Goal: Book appointment/travel/reservation

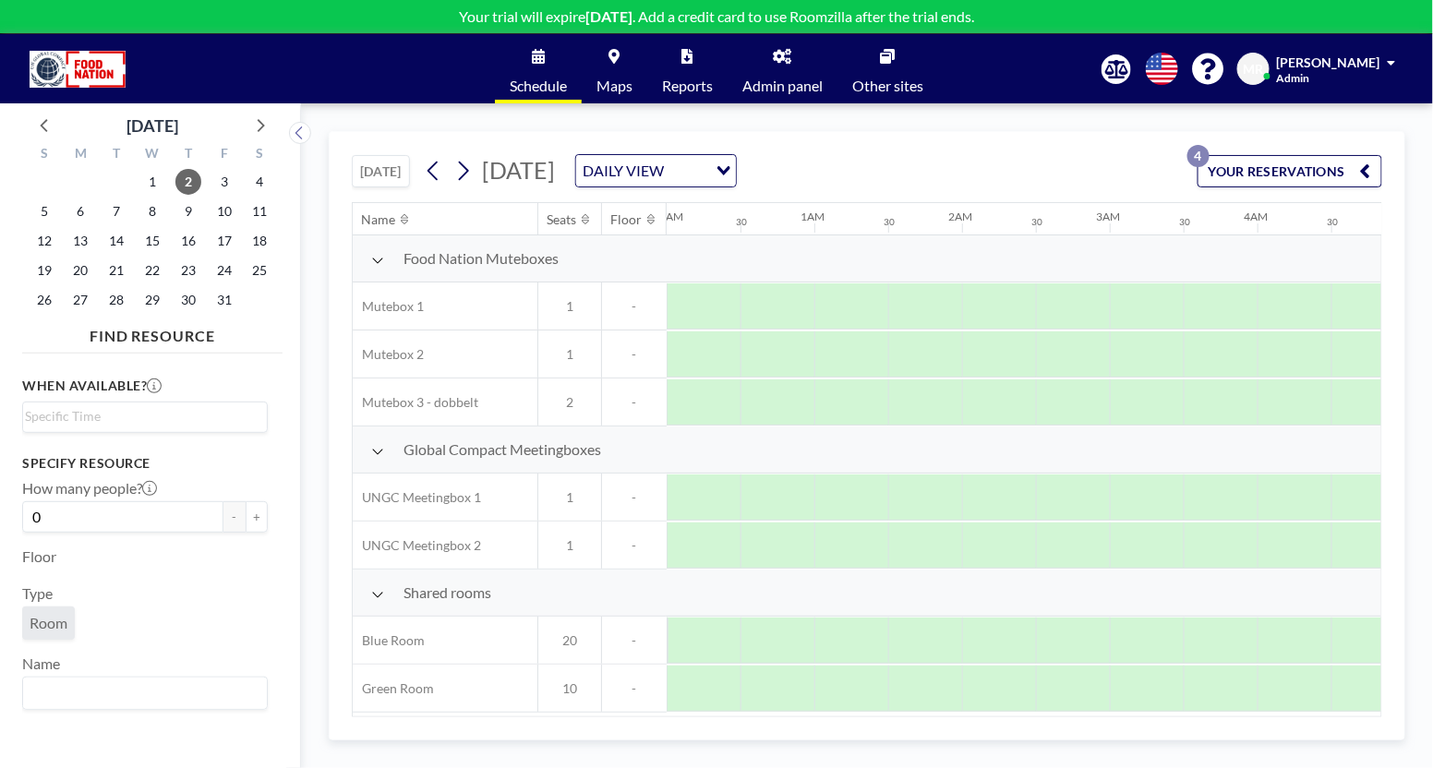
scroll to position [0, 1995]
click at [42, 124] on icon at bounding box center [43, 125] width 7 height 13
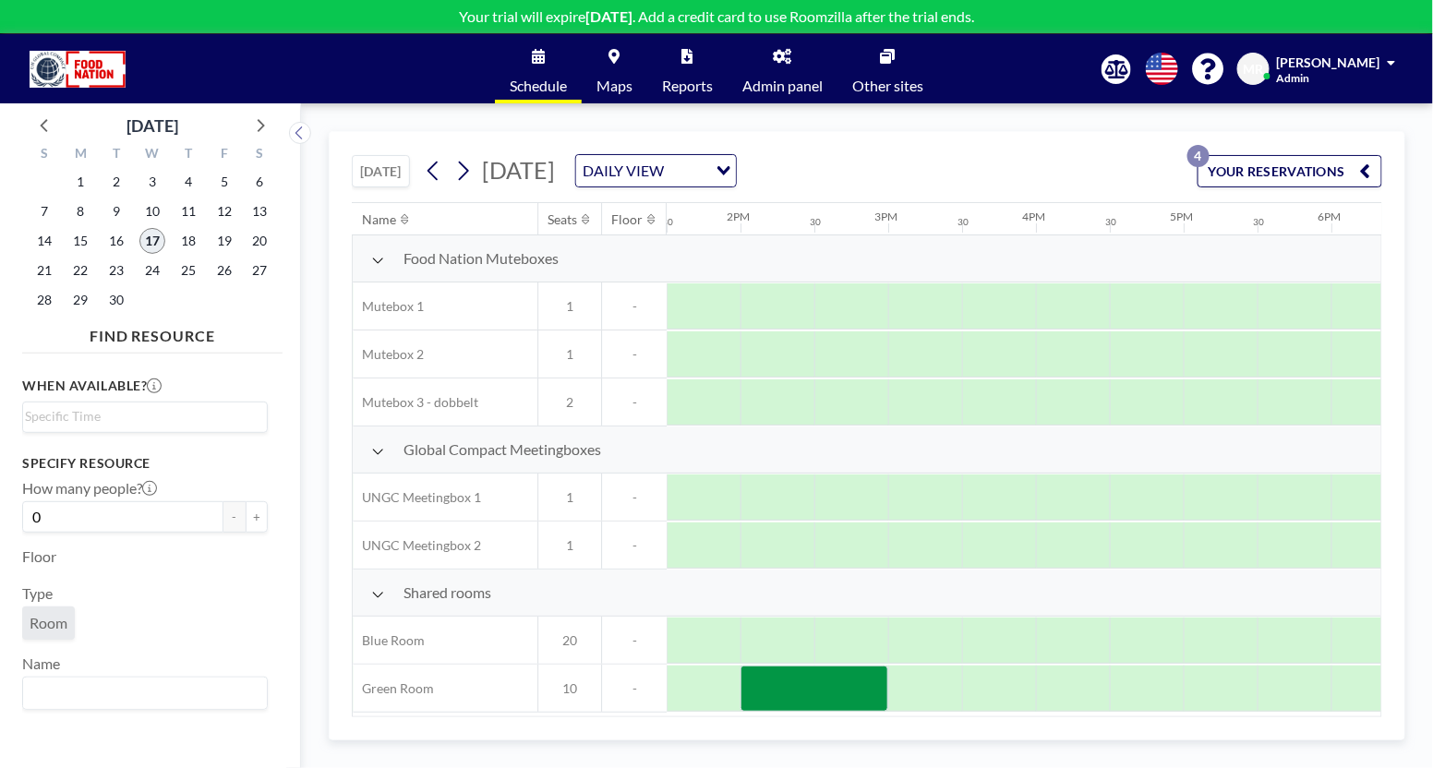
click at [149, 237] on span "17" at bounding box center [152, 241] width 26 height 26
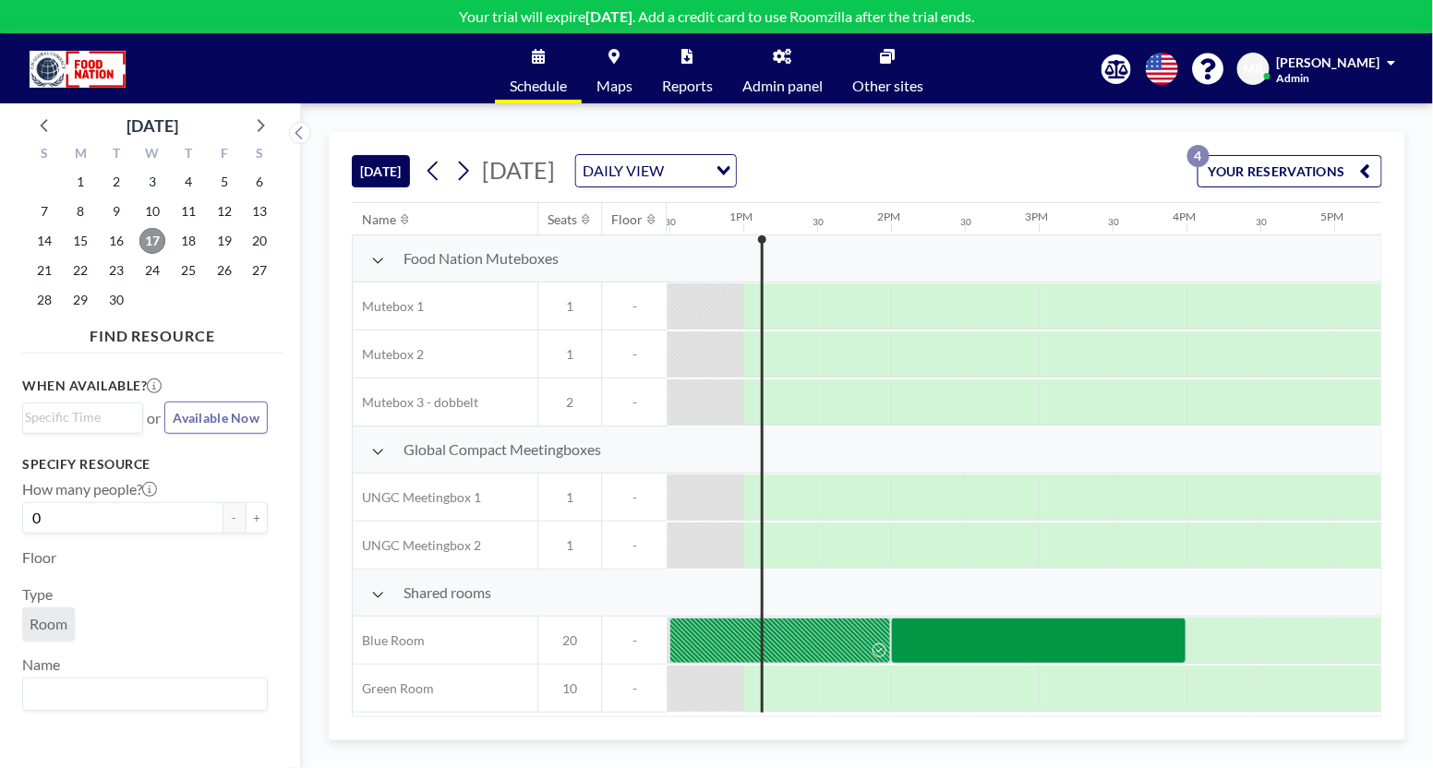
scroll to position [0, 1847]
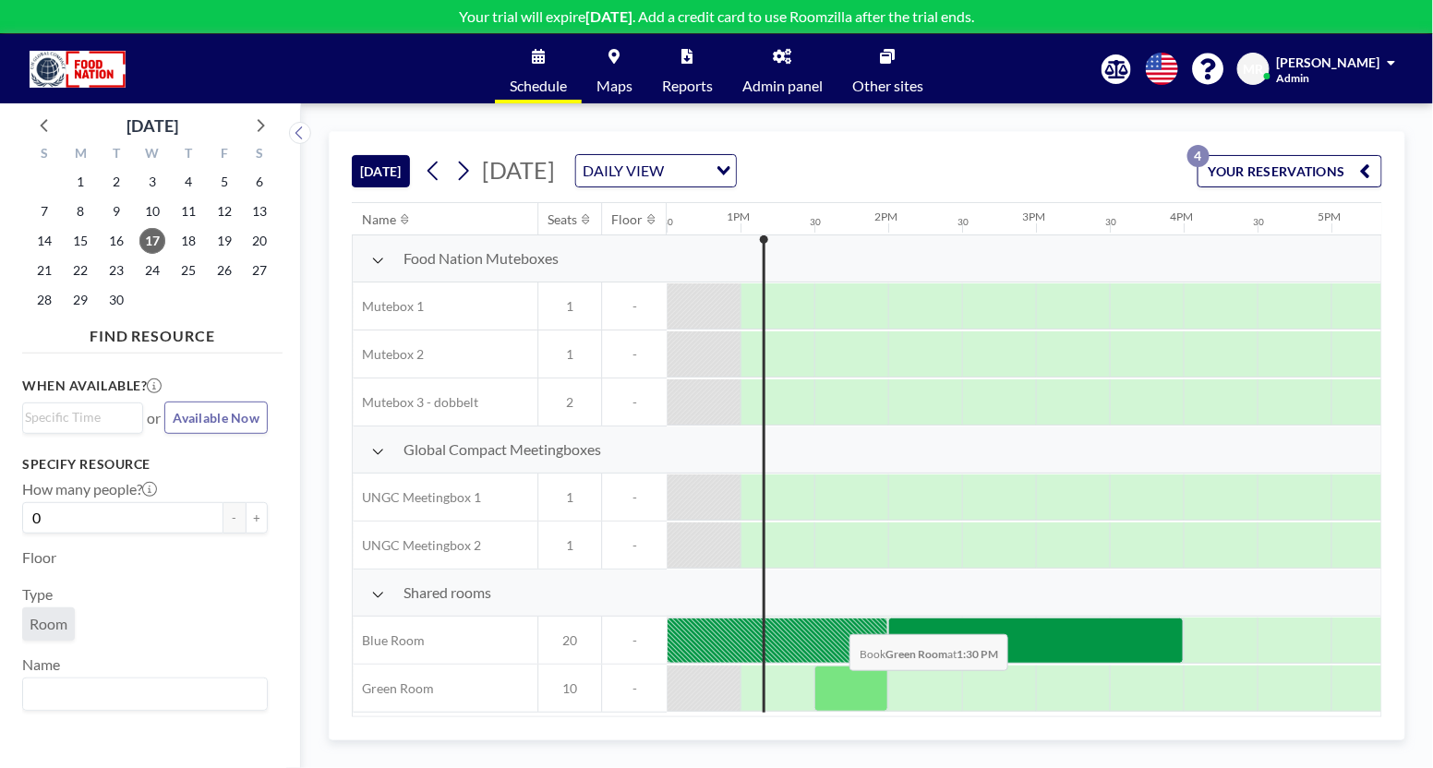
click at [836, 682] on div at bounding box center [852, 689] width 74 height 46
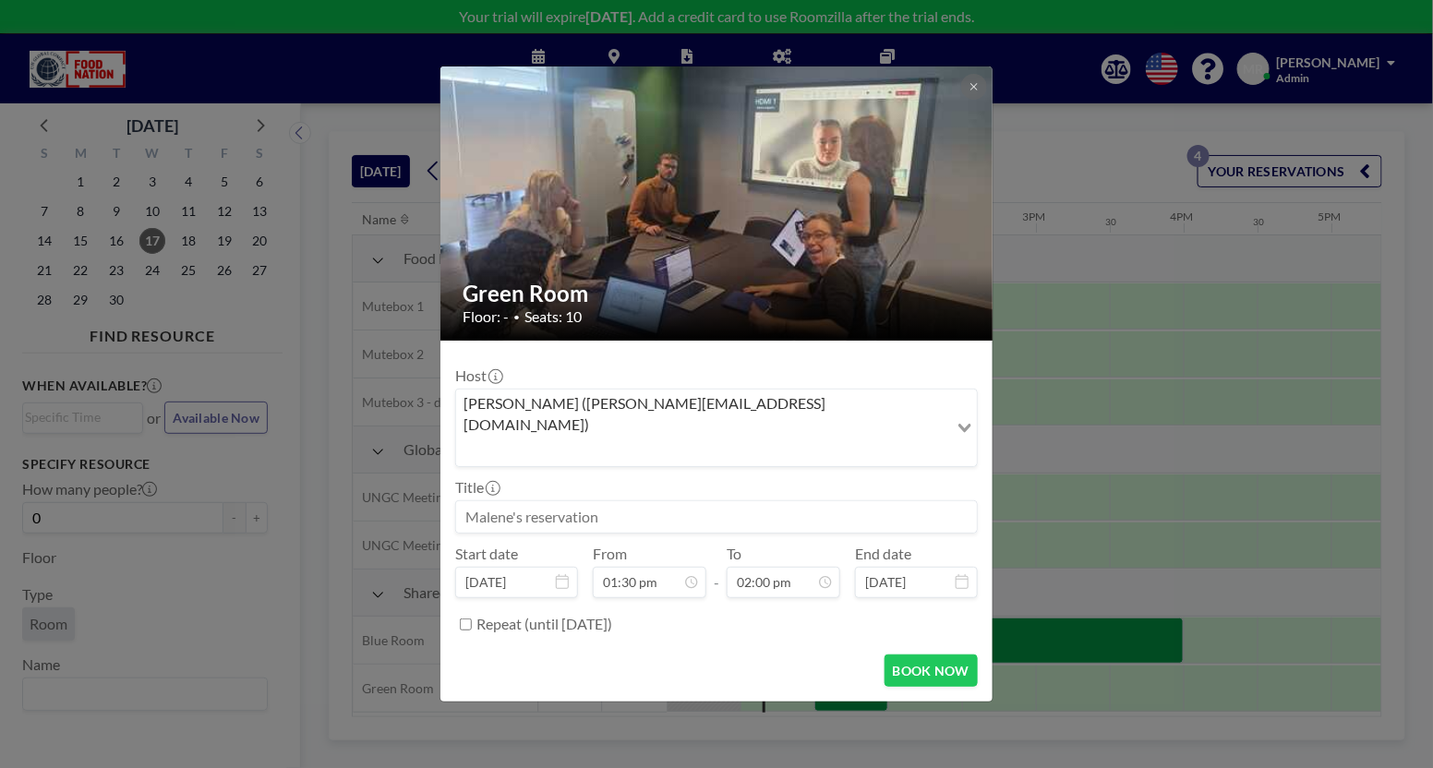
scroll to position [0, 0]
click at [732, 501] on input at bounding box center [716, 516] width 521 height 31
type input "TEST [PERSON_NAME]"
click at [955, 655] on button "BOOK NOW" at bounding box center [931, 671] width 93 height 32
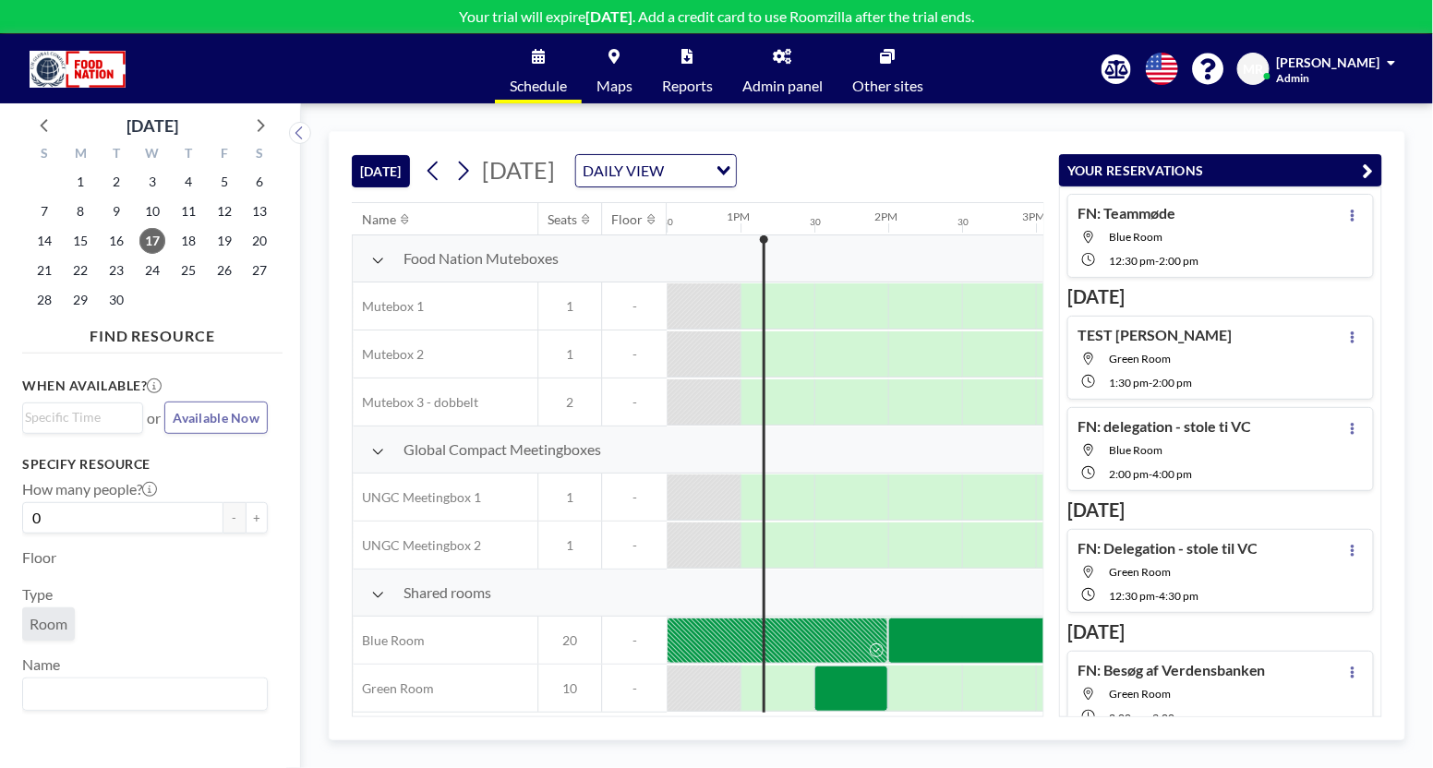
scroll to position [0, 0]
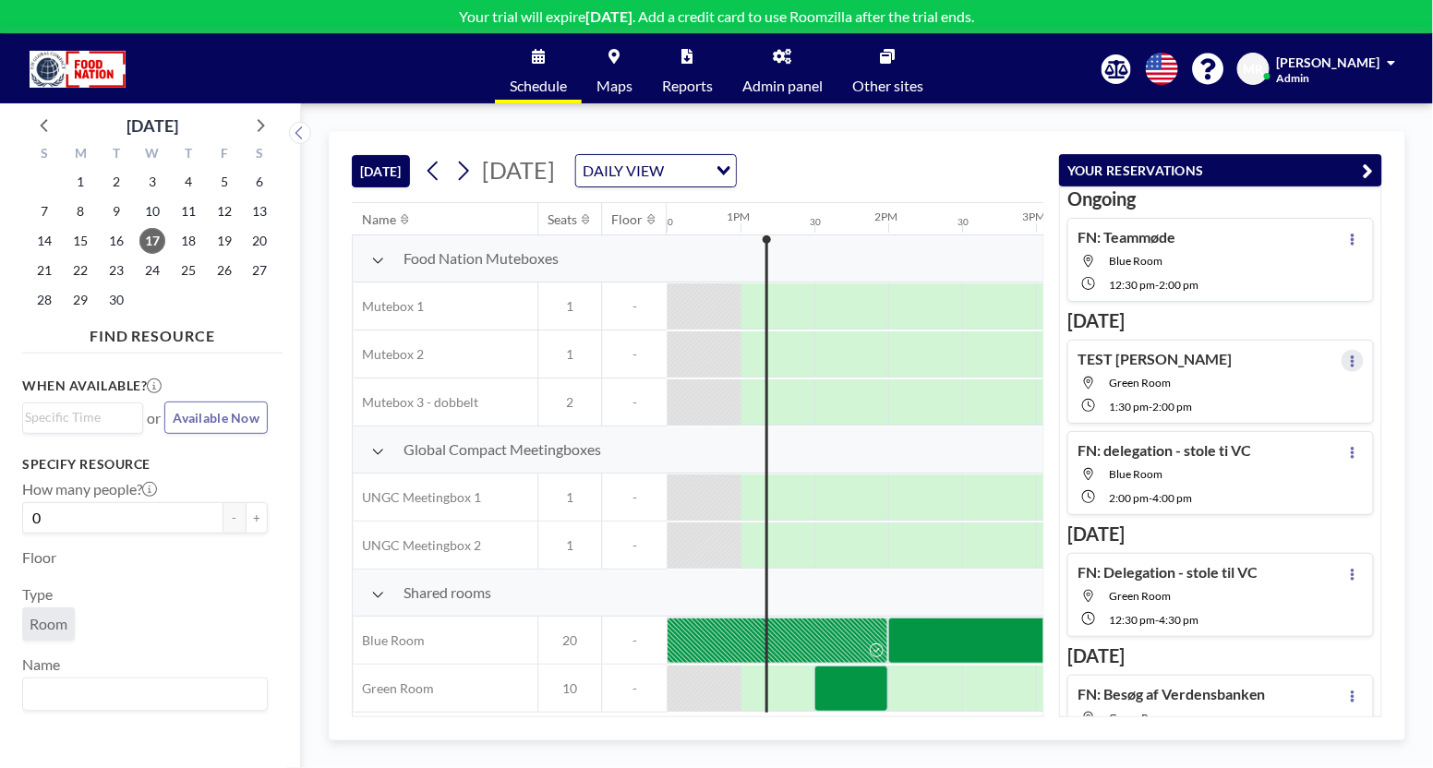
click at [1351, 356] on icon at bounding box center [1353, 362] width 4 height 12
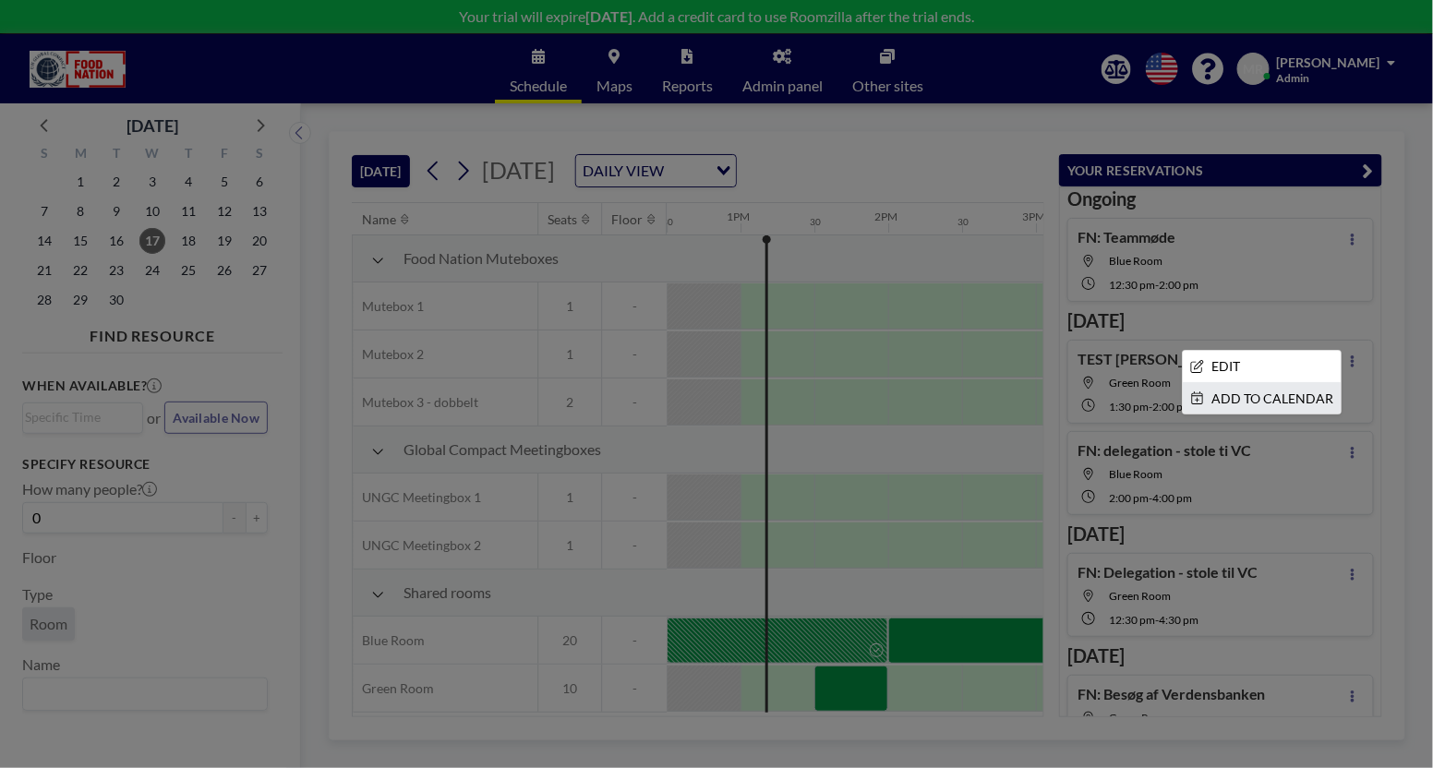
click at [1251, 392] on li "ADD TO CALENDAR" at bounding box center [1262, 398] width 158 height 31
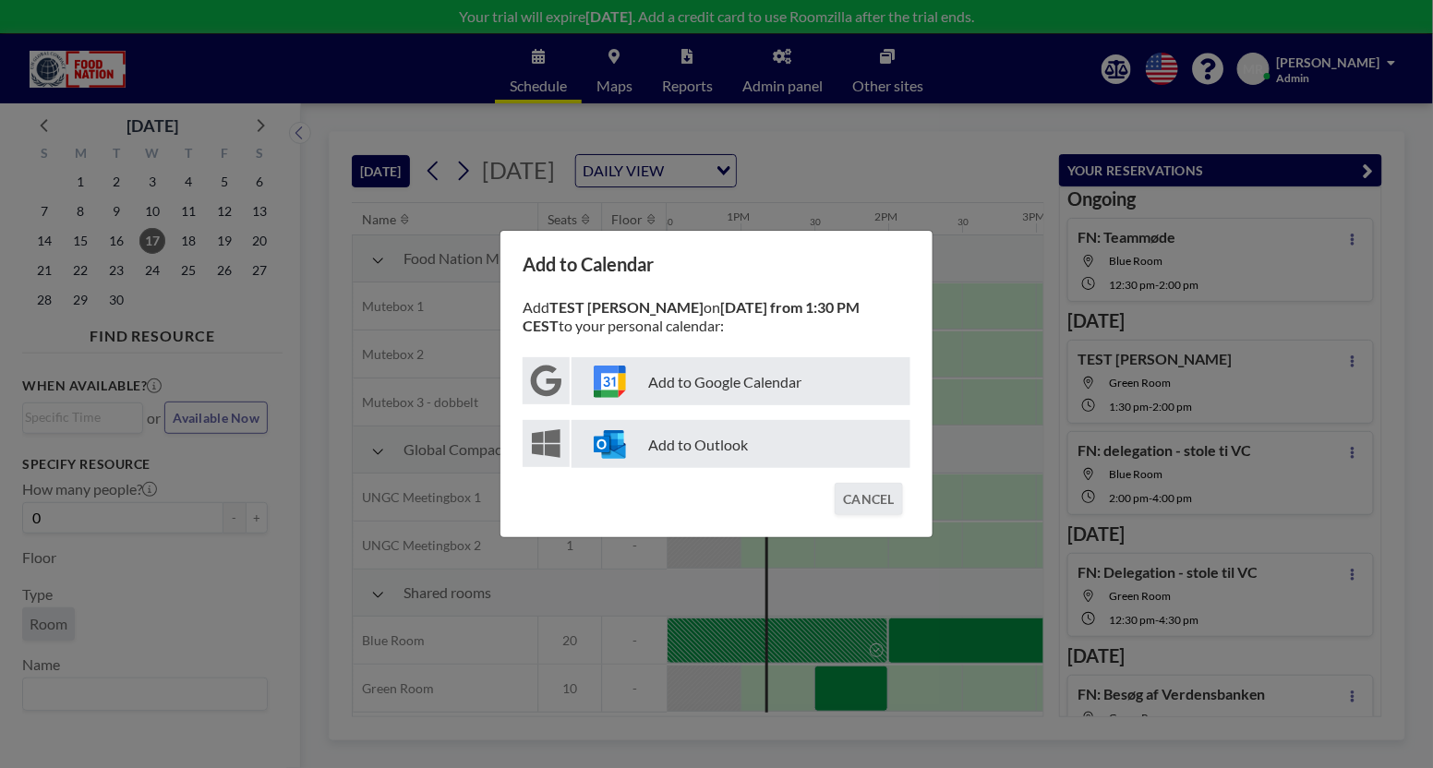
click at [693, 444] on p "Add to Outlook" at bounding box center [741, 444] width 339 height 48
click at [1057, 127] on div "Add to Calendar Add TEST [PERSON_NAME] on [DATE] from 1:30 PM CEST to your pers…" at bounding box center [716, 384] width 1433 height 768
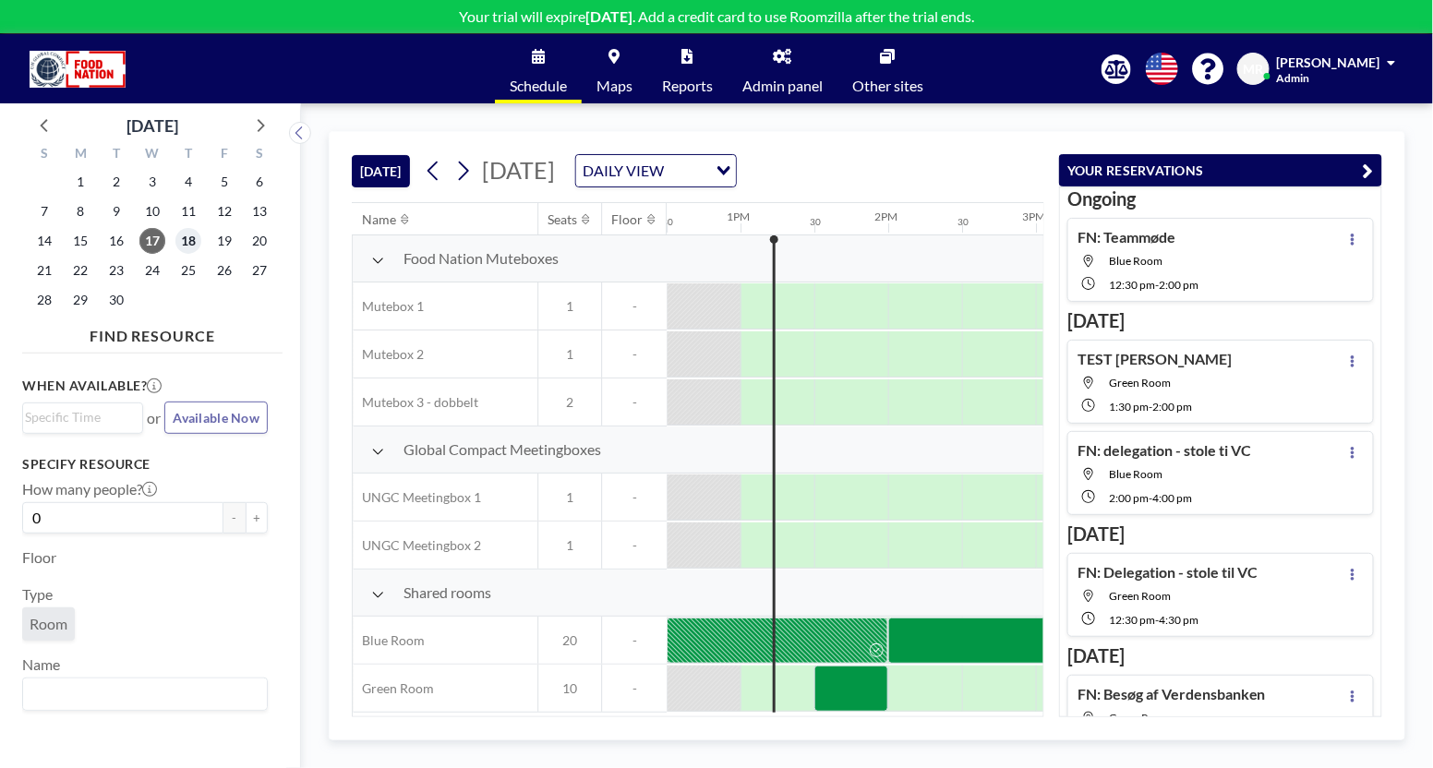
click at [192, 242] on span "18" at bounding box center [188, 241] width 26 height 26
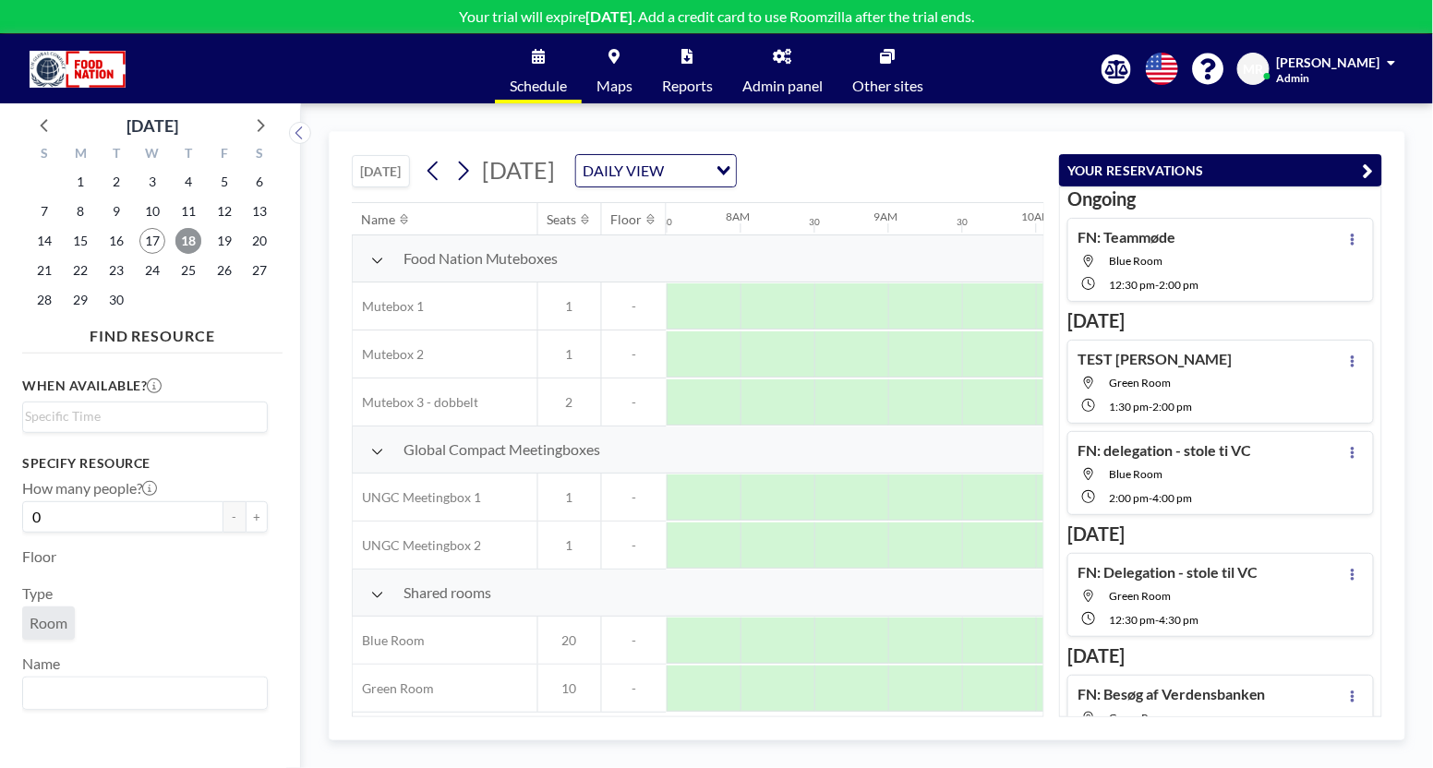
scroll to position [0, 1702]
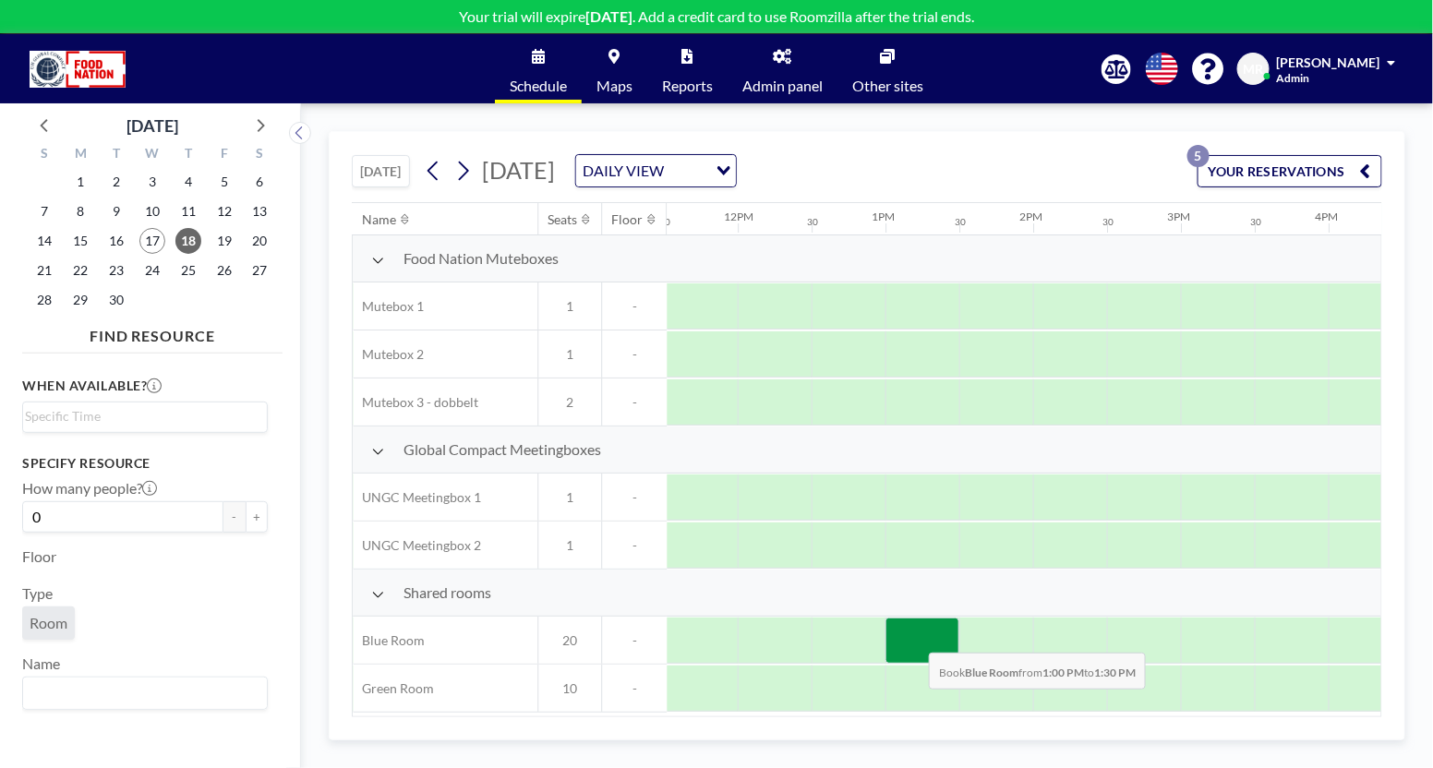
click at [915, 636] on div at bounding box center [923, 641] width 74 height 46
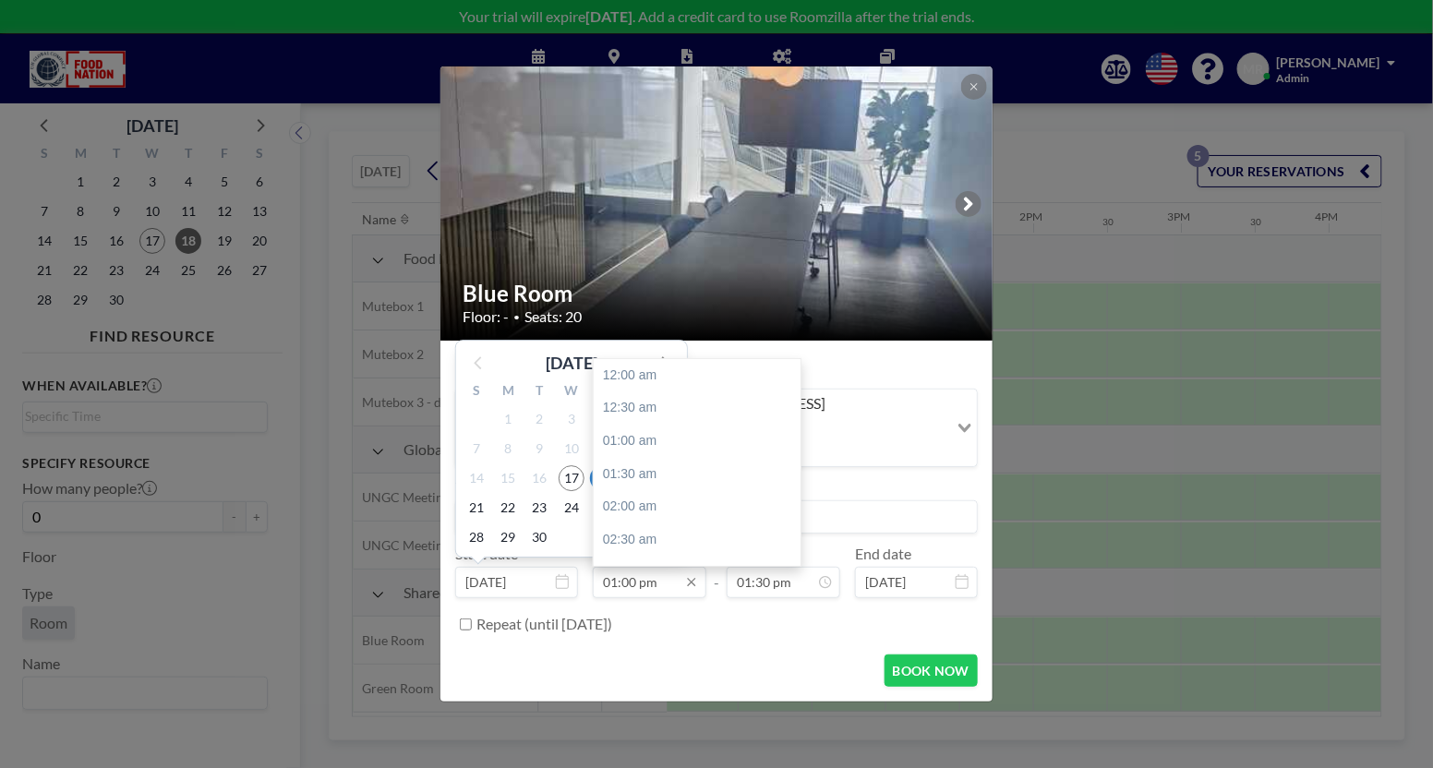
scroll to position [855, 0]
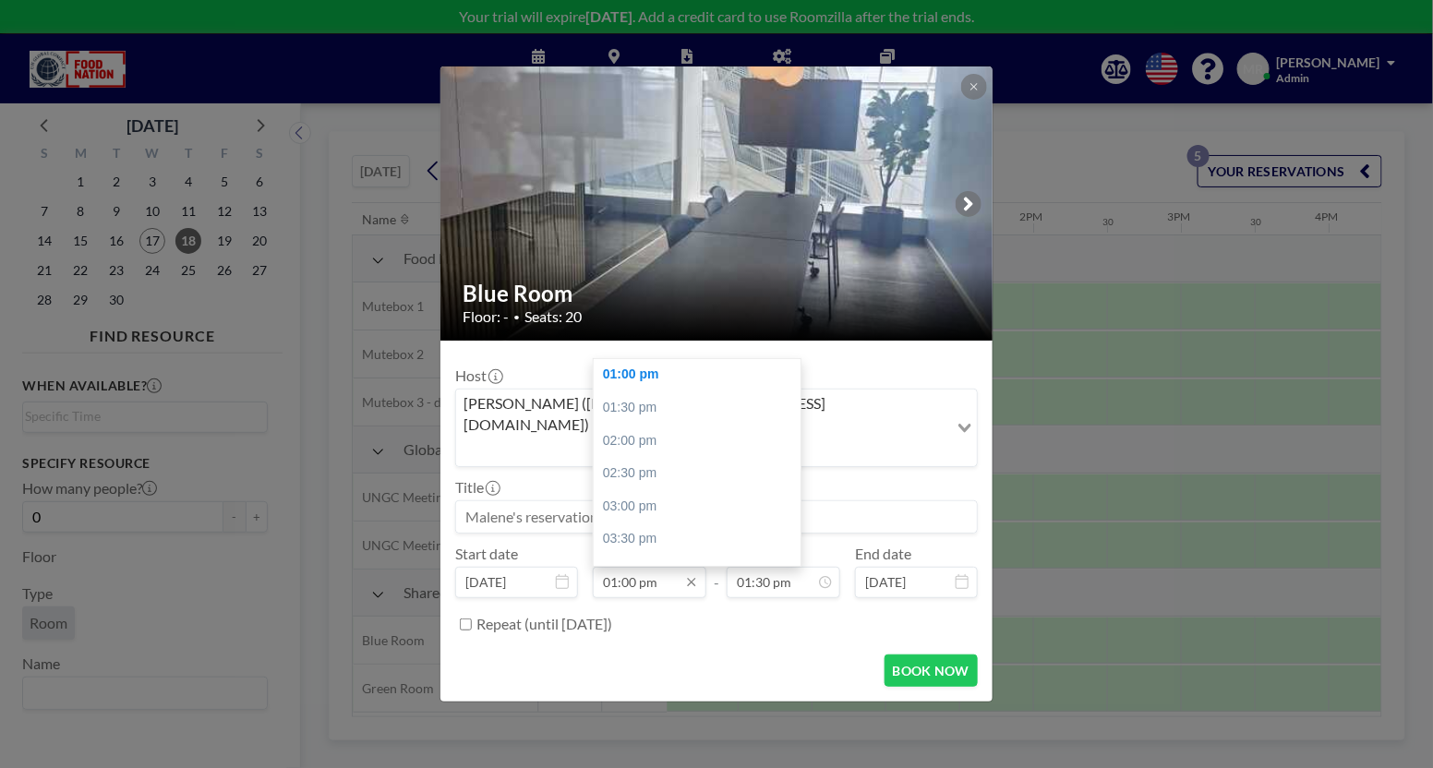
click at [677, 567] on input "01:00 pm" at bounding box center [650, 582] width 114 height 31
click at [1404, 366] on div "Blue Room Floor: - • Seats: 20 Host [PERSON_NAME] ([PERSON_NAME][EMAIL_ADDRESS]…" at bounding box center [716, 384] width 1433 height 768
